Goal: Transaction & Acquisition: Purchase product/service

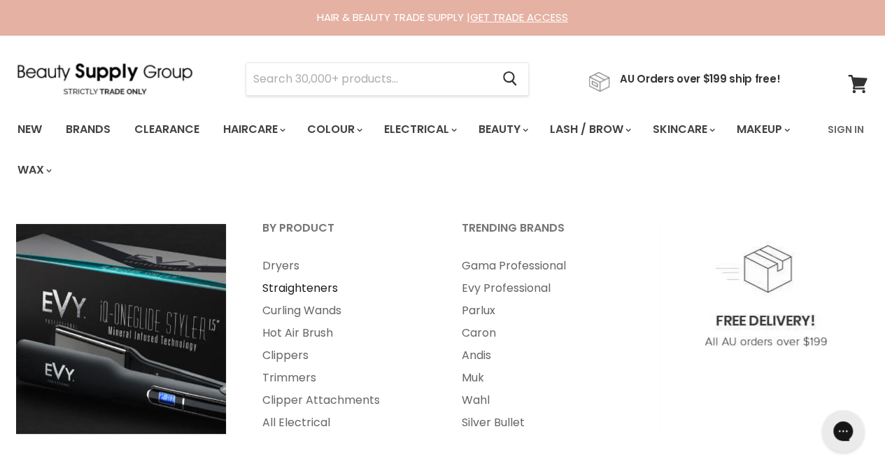
scroll to position [210, 0]
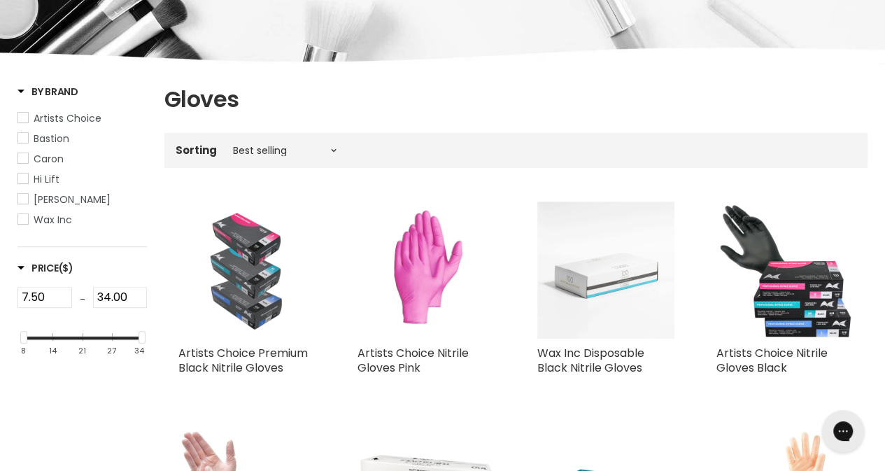
click at [248, 256] on img "Main content" at bounding box center [247, 270] width 121 height 137
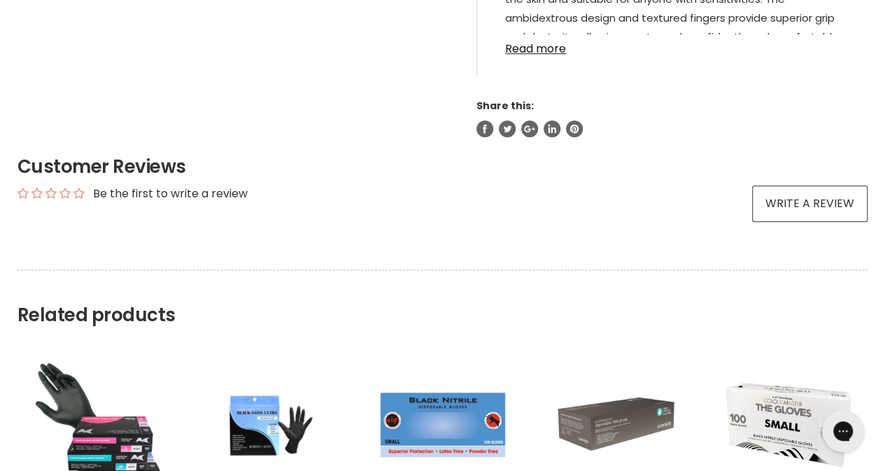
scroll to position [910, 0]
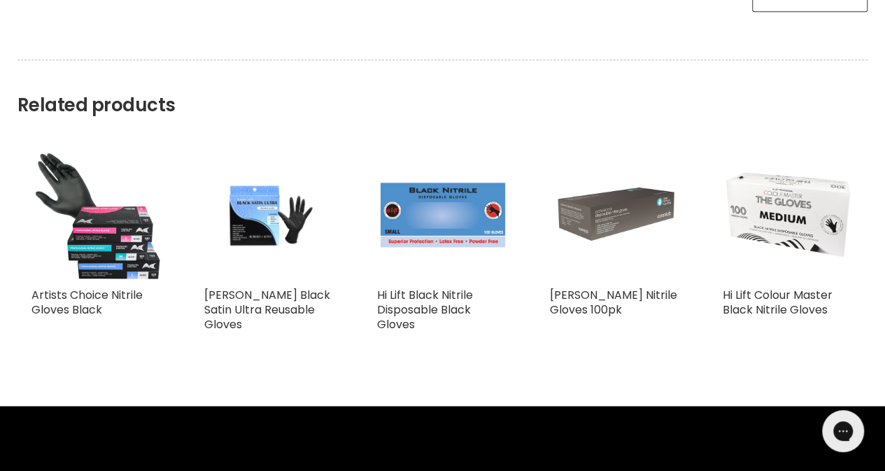
click at [773, 184] on img "Main content" at bounding box center [788, 215] width 131 height 131
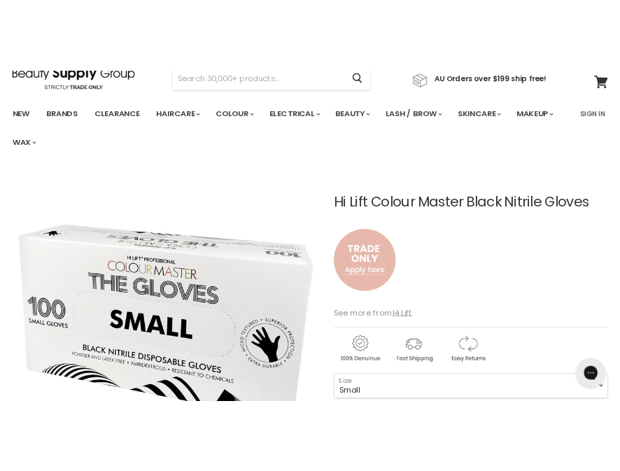
scroll to position [140, 0]
